Goal: Information Seeking & Learning: Learn about a topic

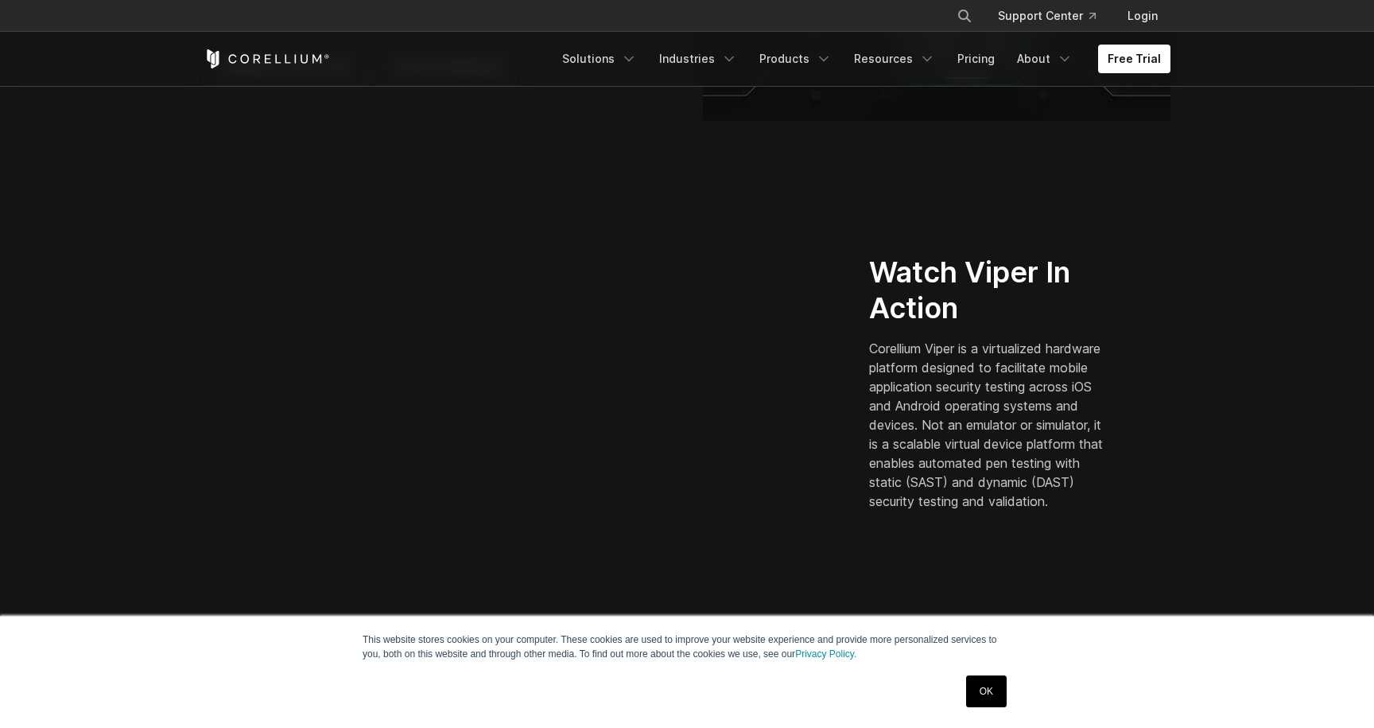
scroll to position [318, 0]
click at [902, 302] on h2 "Watch Viper In Action" at bounding box center [989, 294] width 241 height 72
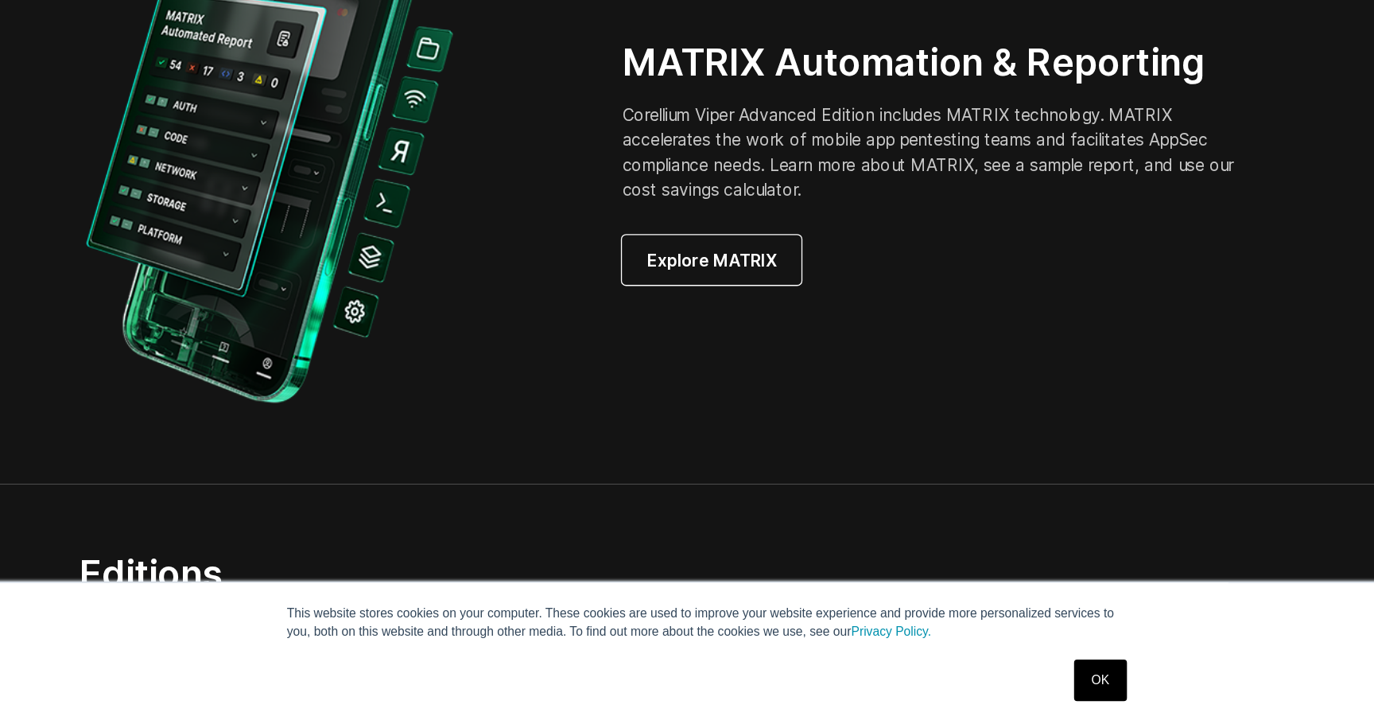
scroll to position [1477, 0]
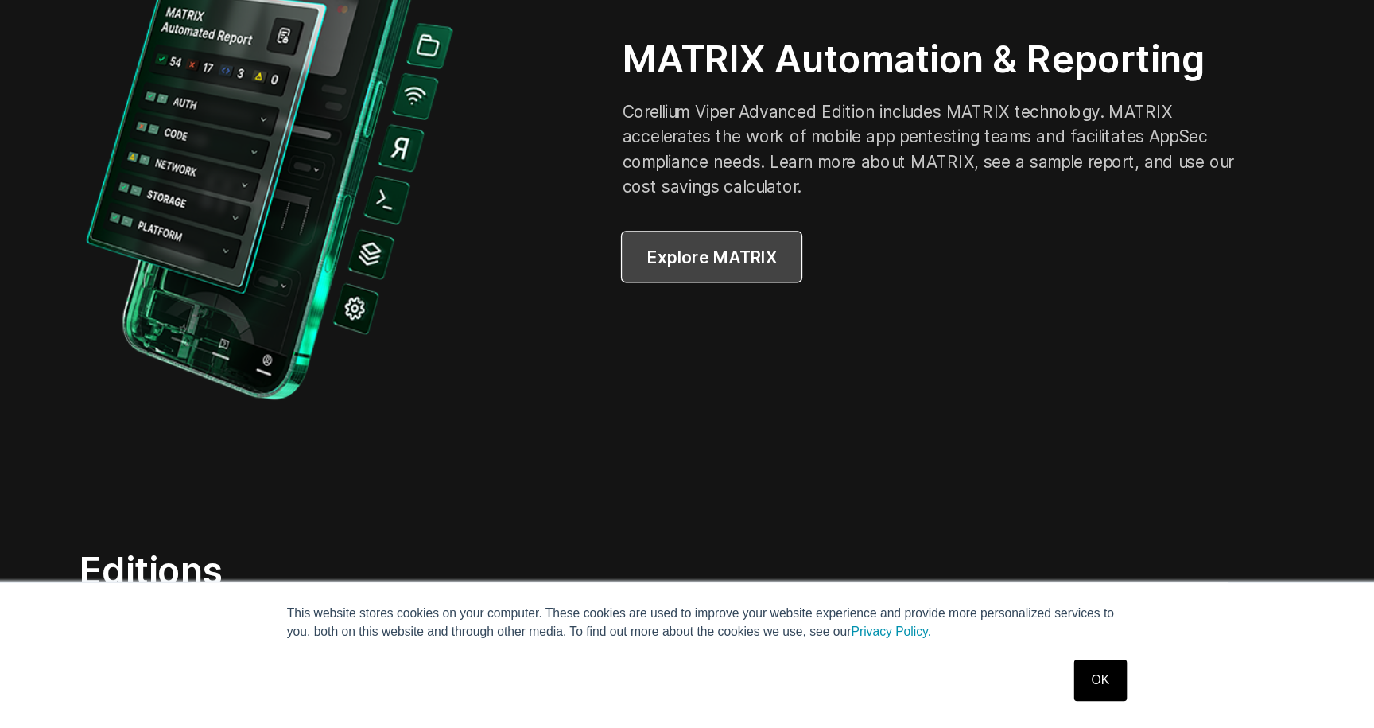
click at [716, 377] on link "Explore MATRIX" at bounding box center [688, 366] width 138 height 38
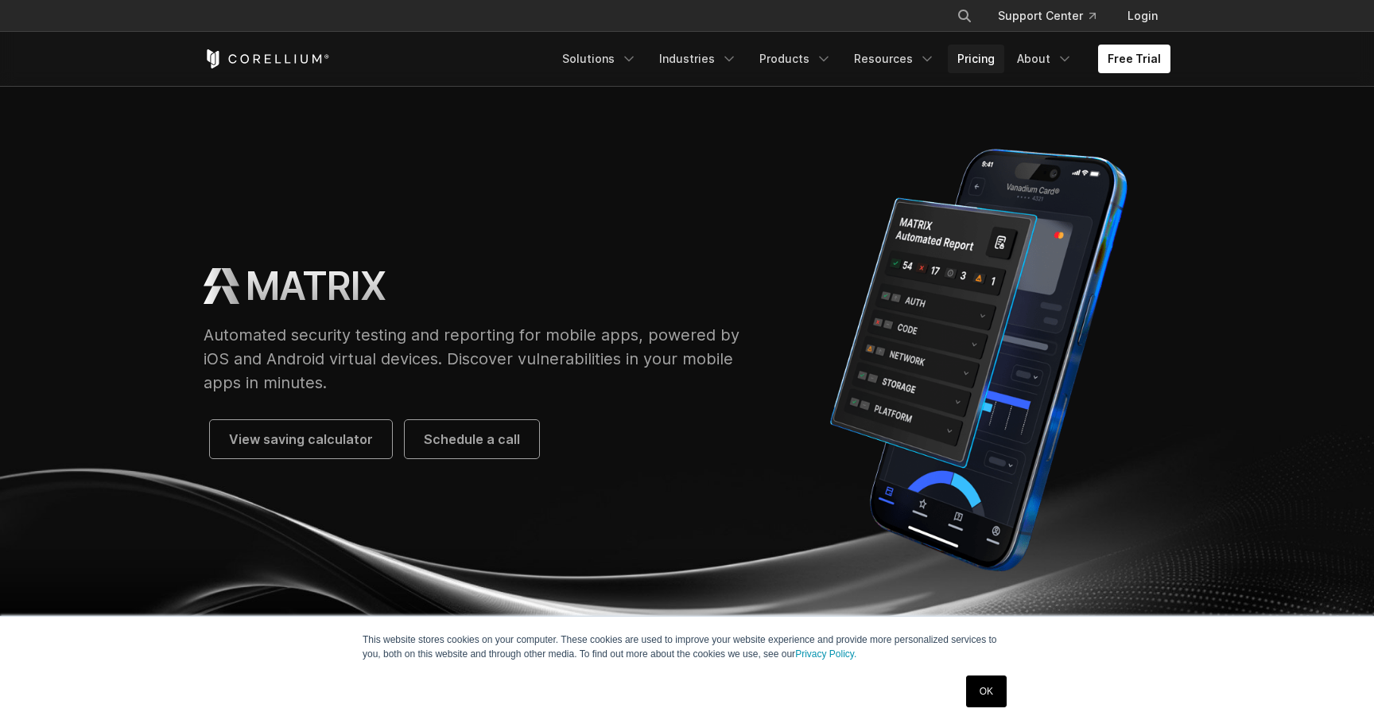
click at [980, 68] on link "Pricing" at bounding box center [976, 59] width 56 height 29
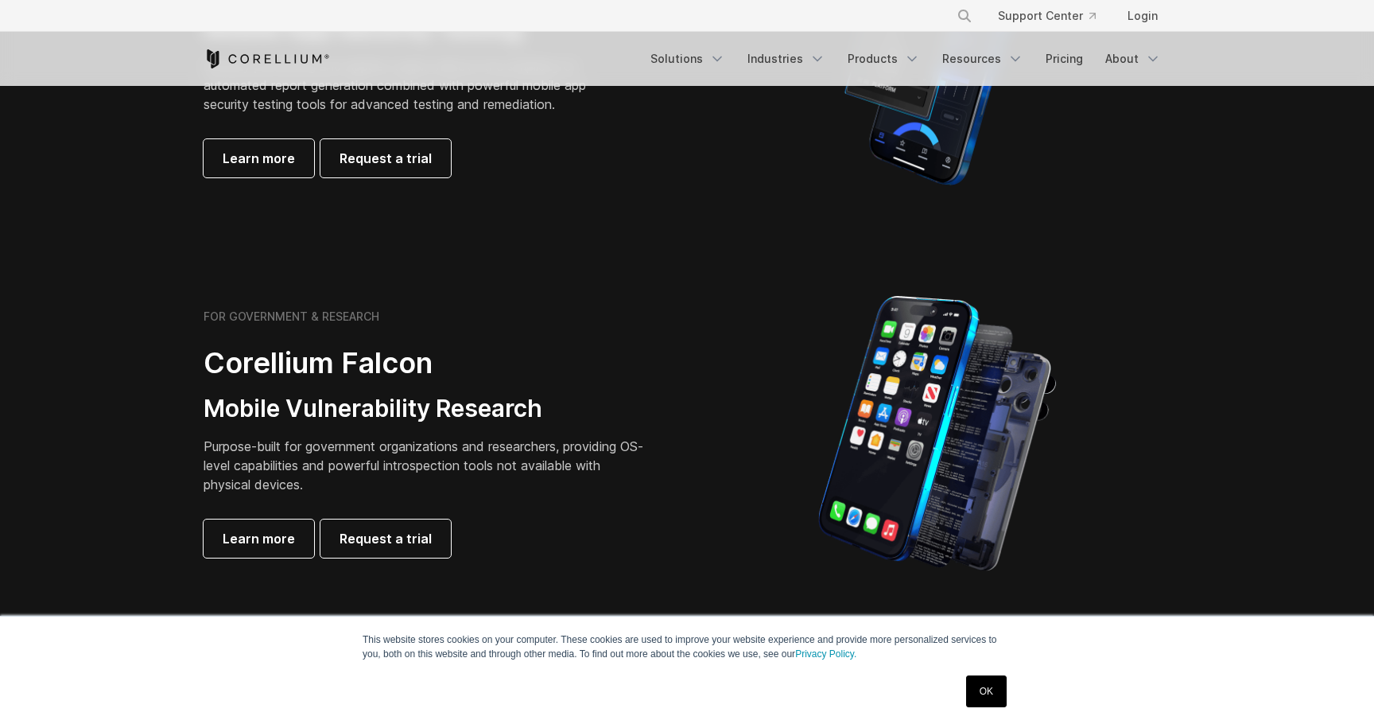
scroll to position [569, 0]
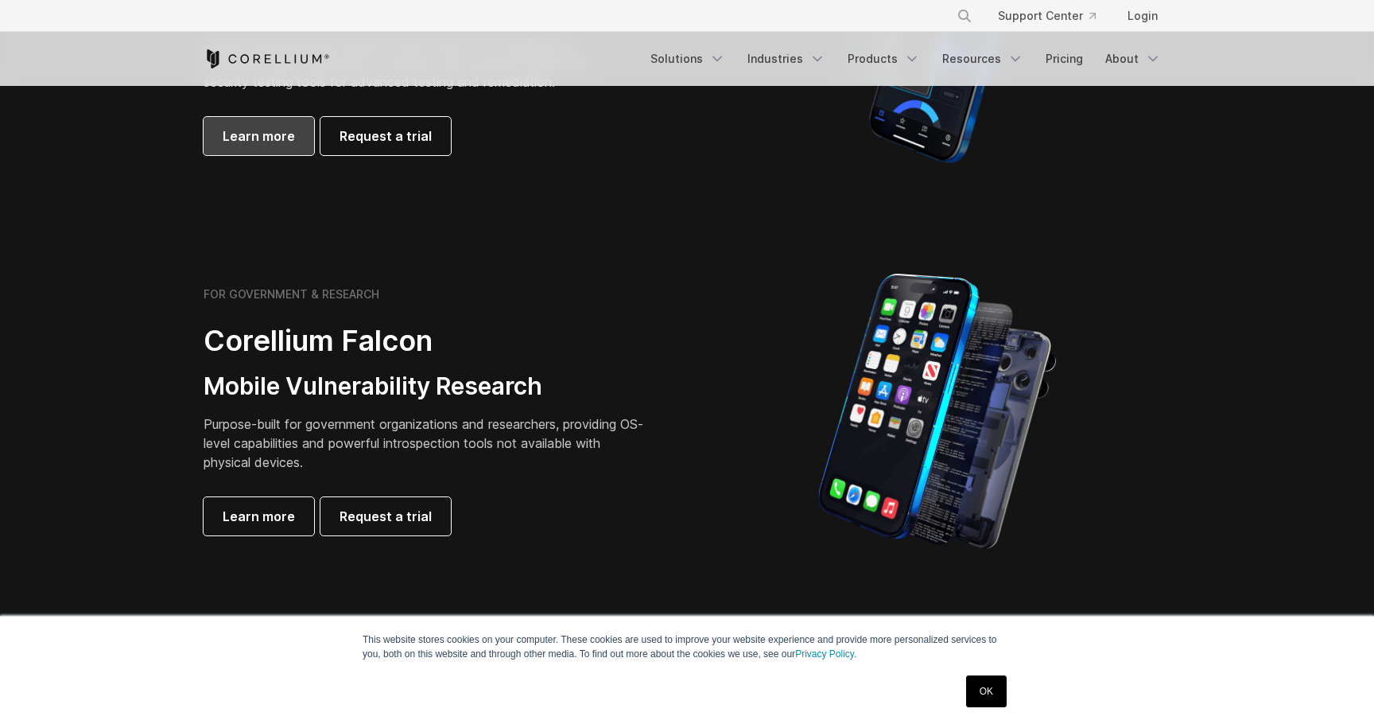
click at [263, 134] on span "Learn more" at bounding box center [259, 135] width 72 height 19
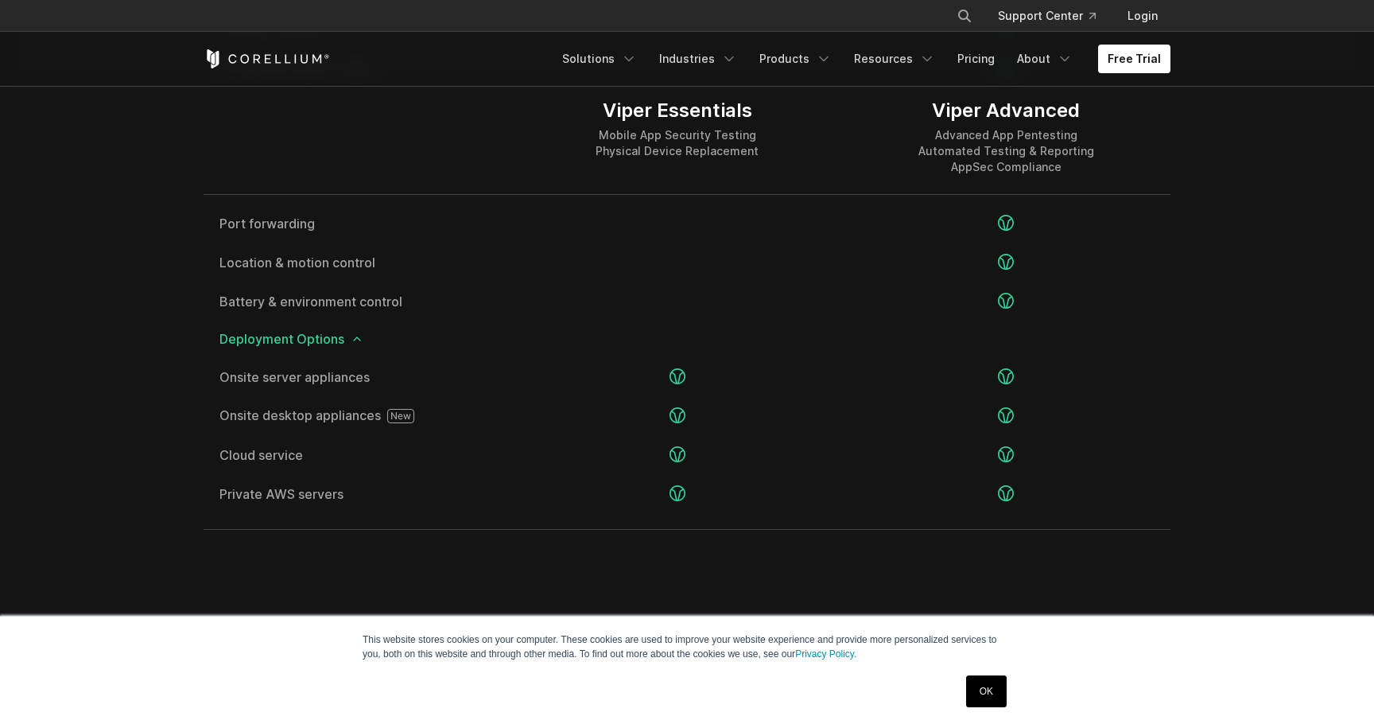
scroll to position [3110, 0]
